Goal: Find specific page/section: Find specific page/section

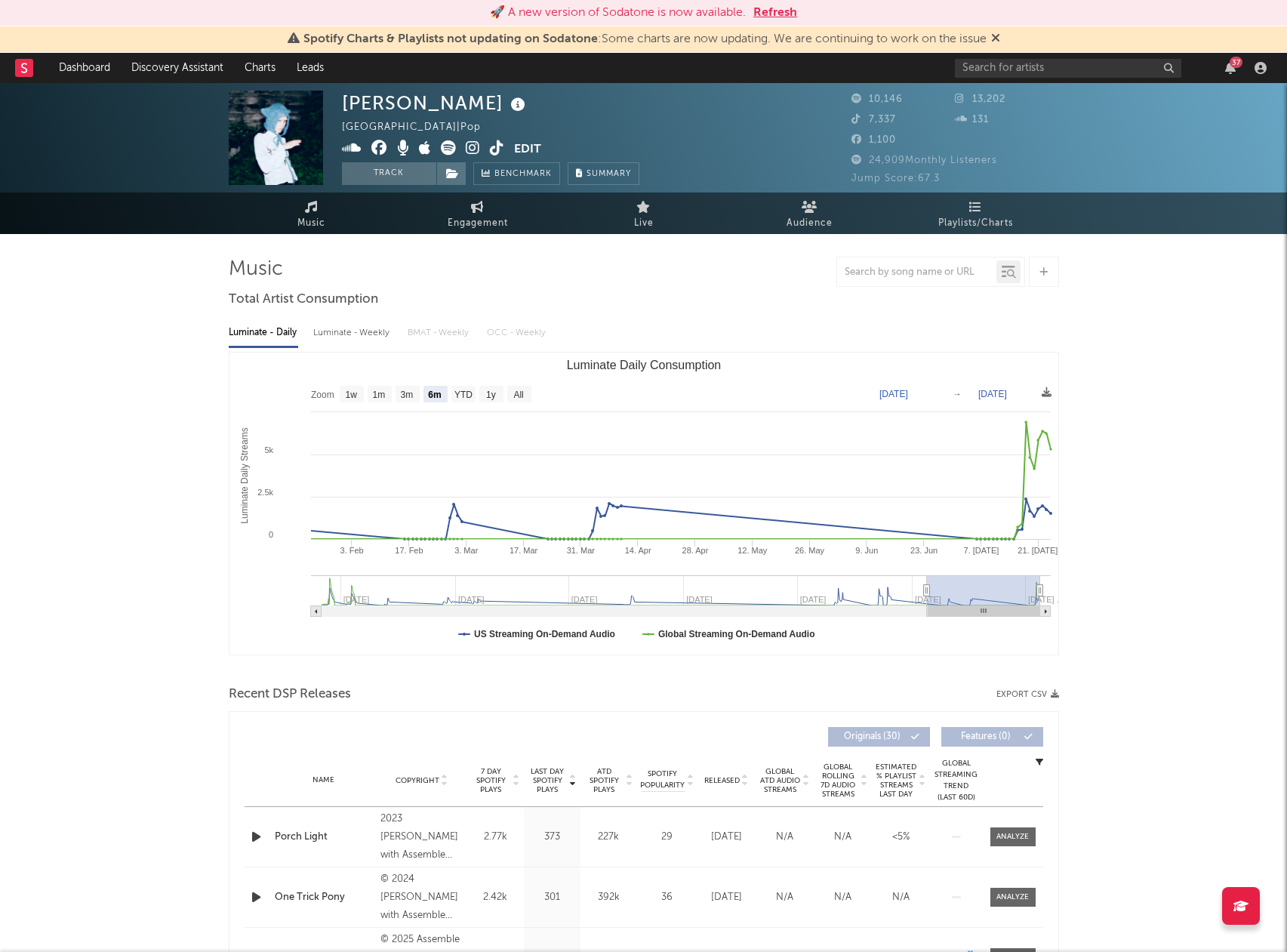
select select "6m"
click at [1090, 74] on input "text" at bounding box center [1068, 68] width 226 height 19
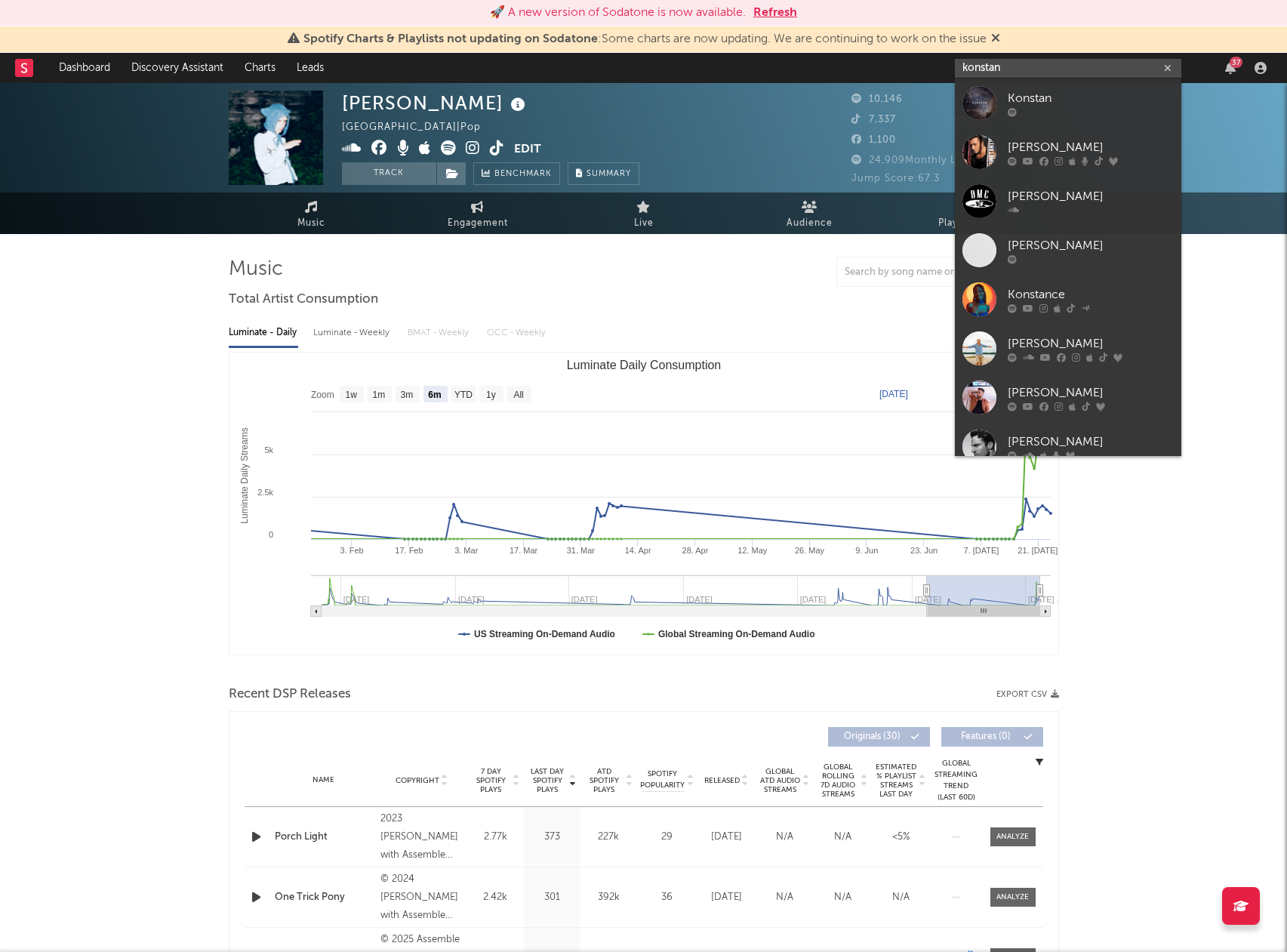
type input "konstan"
drag, startPoint x: 1090, startPoint y: 74, endPoint x: 1088, endPoint y: 444, distance: 370.0
click at [1088, 444] on div "[PERSON_NAME]" at bounding box center [1090, 442] width 166 height 18
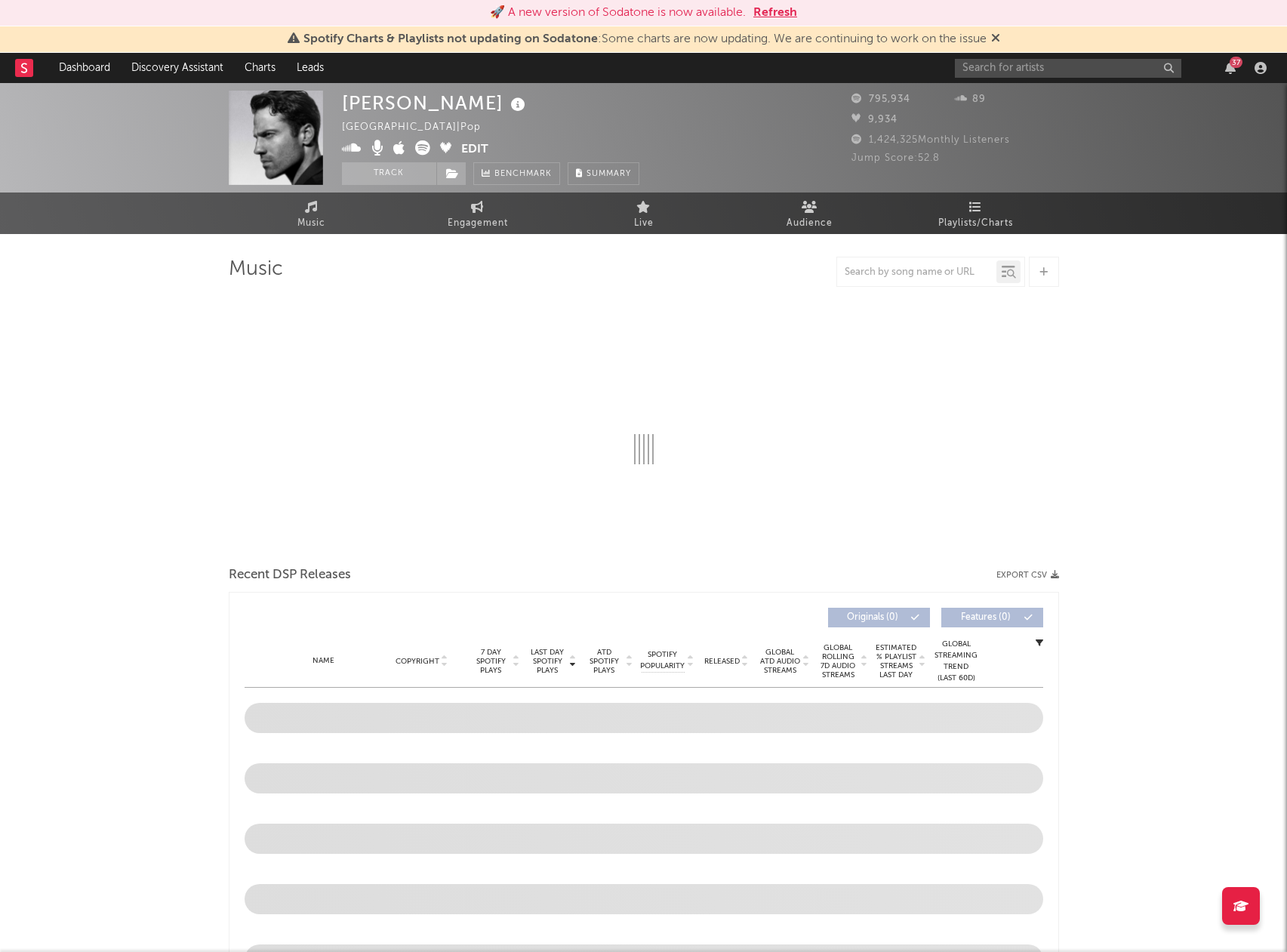
select select "6m"
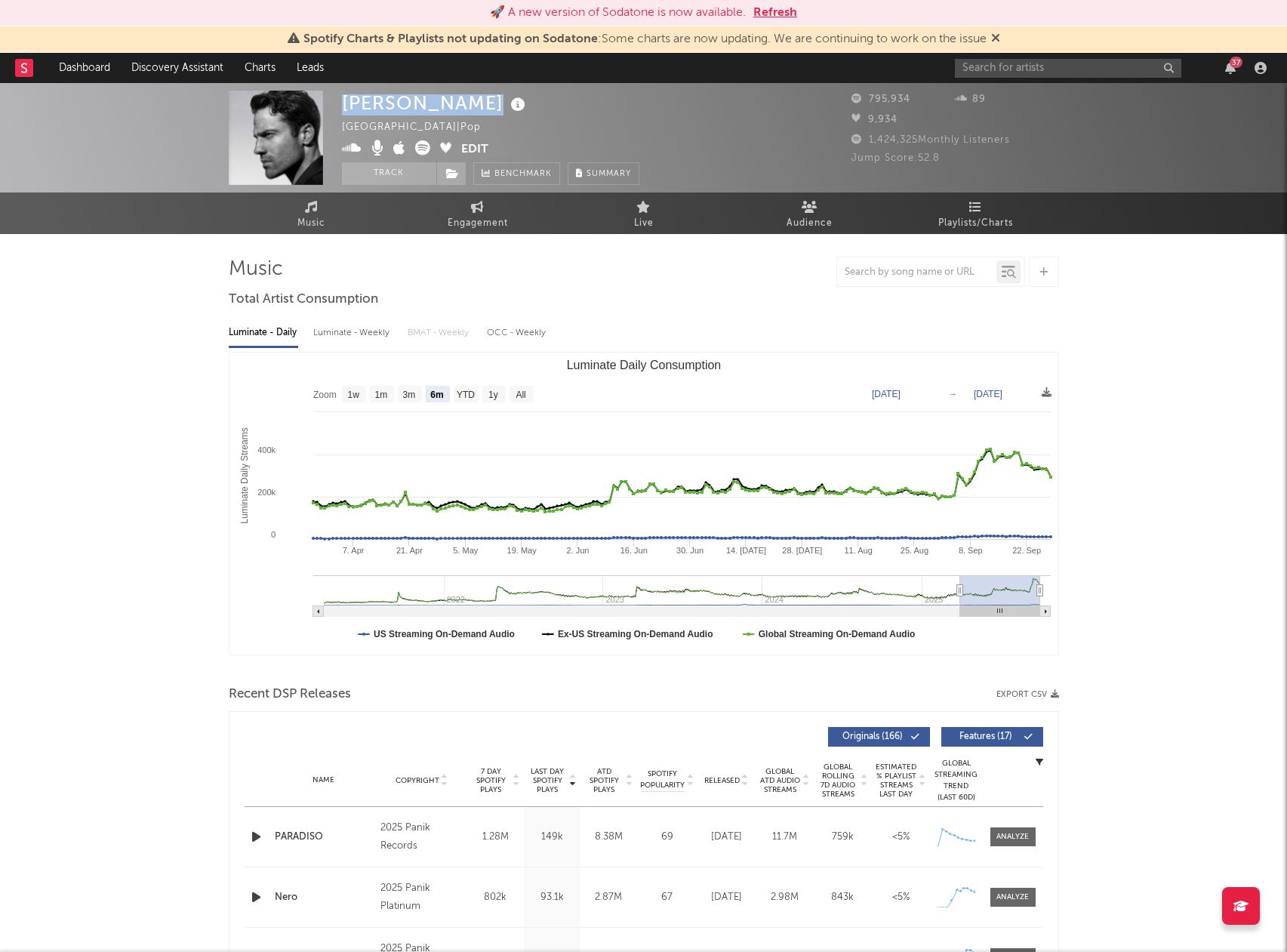
drag, startPoint x: 342, startPoint y: 106, endPoint x: 539, endPoint y: 104, distance: 197.0
click at [529, 104] on div "[PERSON_NAME]" at bounding box center [435, 102] width 187 height 25
copy div "[PERSON_NAME]"
click at [1014, 70] on input "text" at bounding box center [1068, 68] width 226 height 19
